Goal: Check status: Check status

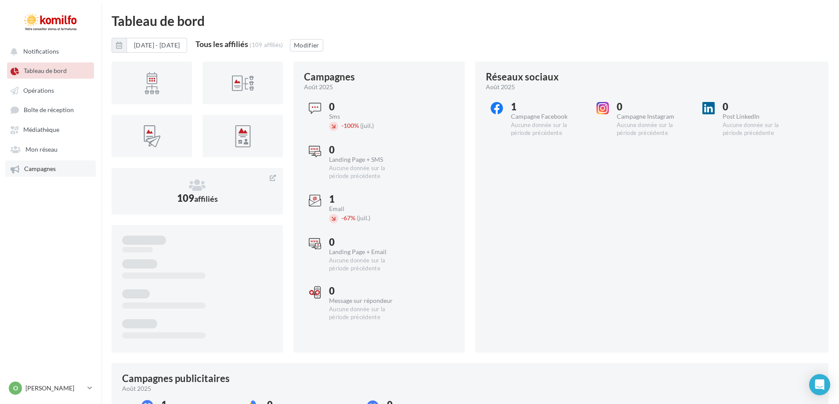
click at [35, 171] on span "Campagnes" at bounding box center [40, 168] width 32 height 7
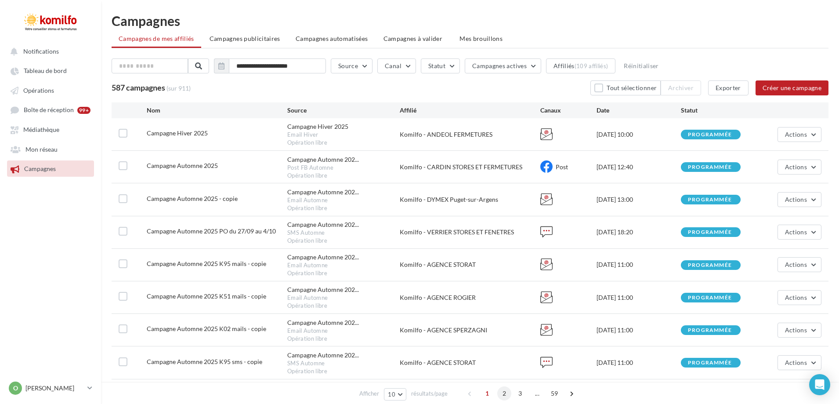
click at [504, 395] on span "2" at bounding box center [504, 393] width 14 height 14
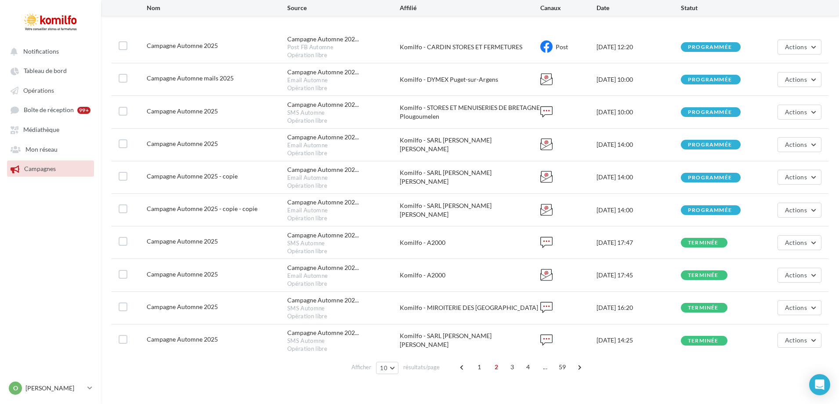
scroll to position [88, 0]
click at [796, 246] on button "Actions" at bounding box center [799, 242] width 44 height 15
click at [756, 263] on button "Voir les résultats" at bounding box center [777, 262] width 88 height 23
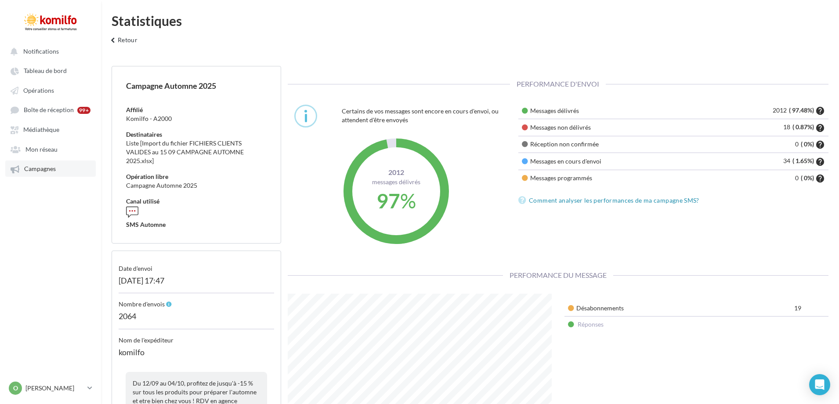
click at [43, 171] on span "Campagnes" at bounding box center [40, 168] width 32 height 7
